Goal: Task Accomplishment & Management: Manage account settings

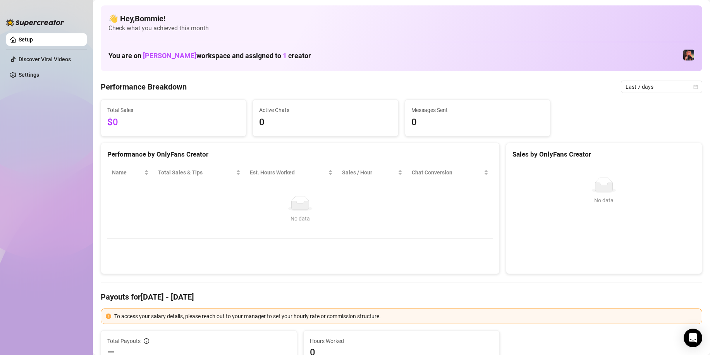
click at [44, 108] on ul "Setup Discover Viral Videos Settings" at bounding box center [46, 187] width 81 height 314
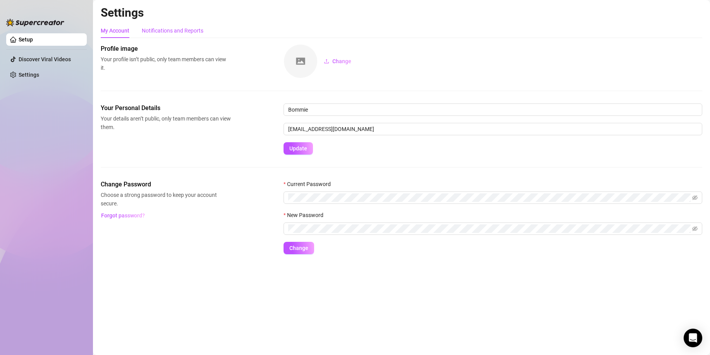
click at [177, 29] on div "Notifications and Reports" at bounding box center [173, 30] width 62 height 9
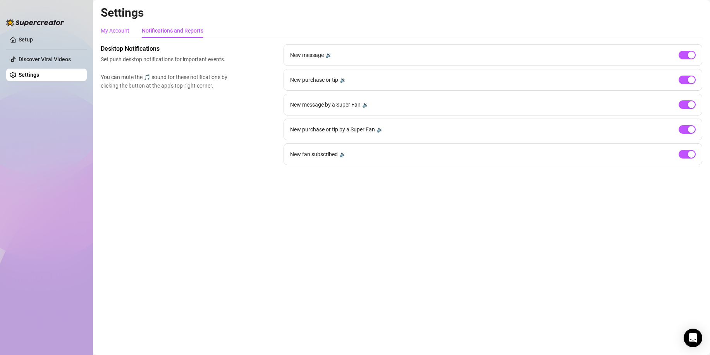
click at [114, 33] on div "My Account" at bounding box center [115, 30] width 29 height 9
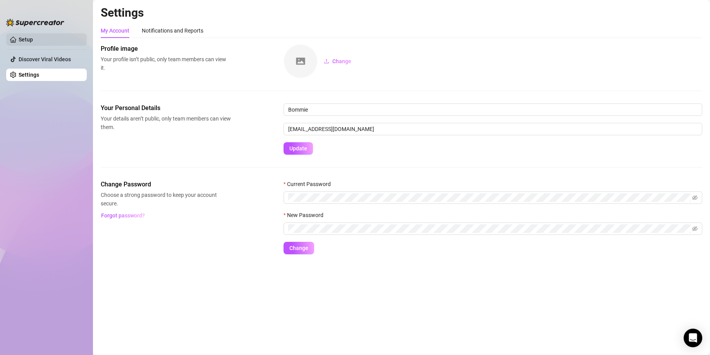
click at [33, 42] on link "Setup" at bounding box center [26, 39] width 14 height 6
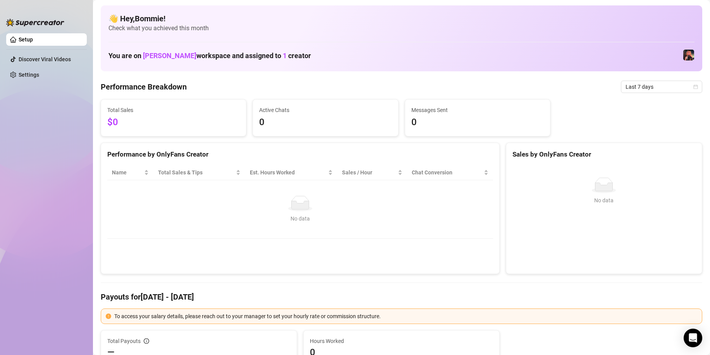
click at [681, 124] on div "Total Sales $0 Active Chats 0 Messages Sent 0" at bounding box center [402, 117] width 608 height 37
click at [39, 77] on link "Settings" at bounding box center [29, 75] width 21 height 6
